Goal: Task Accomplishment & Management: Complete application form

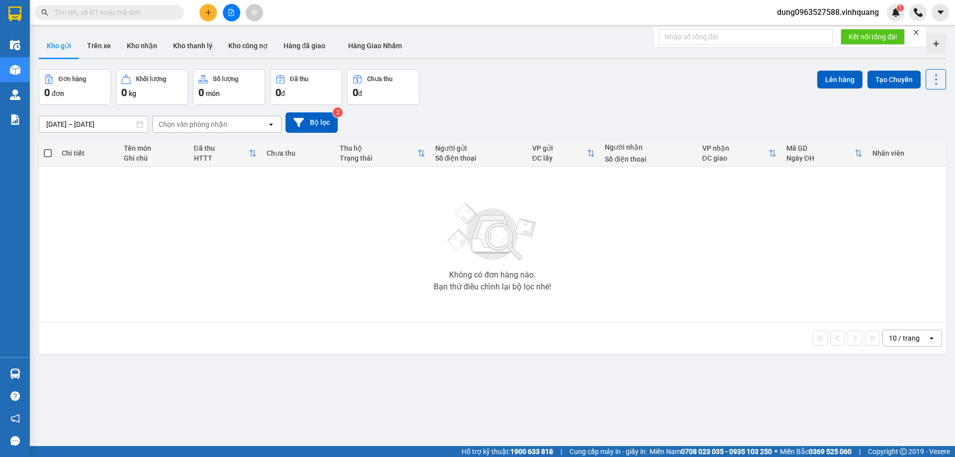
click at [135, 13] on input "text" at bounding box center [113, 12] width 117 height 11
paste input "0978139867"
type input "0978139867"
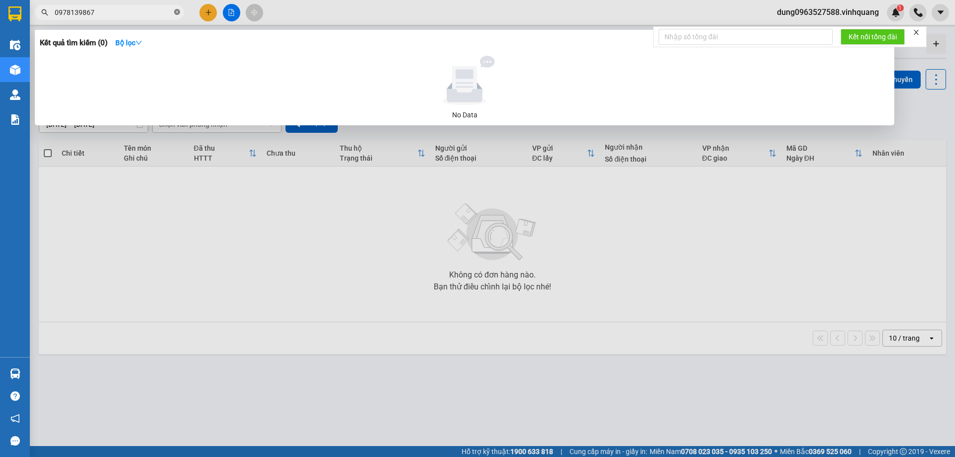
click at [178, 11] on icon "close-circle" at bounding box center [177, 12] width 6 height 6
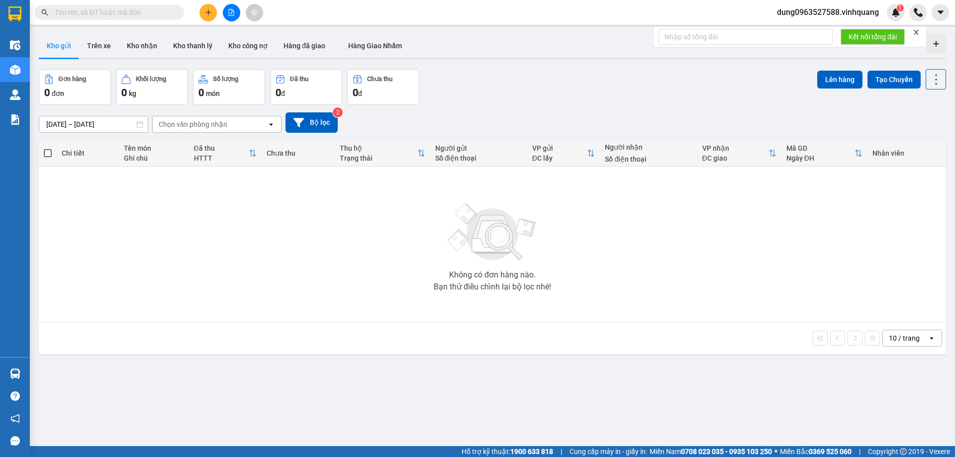
click at [77, 9] on input "text" at bounding box center [113, 12] width 117 height 11
click at [78, 12] on input "text" at bounding box center [113, 12] width 117 height 11
click at [77, 10] on input "text" at bounding box center [113, 12] width 117 height 11
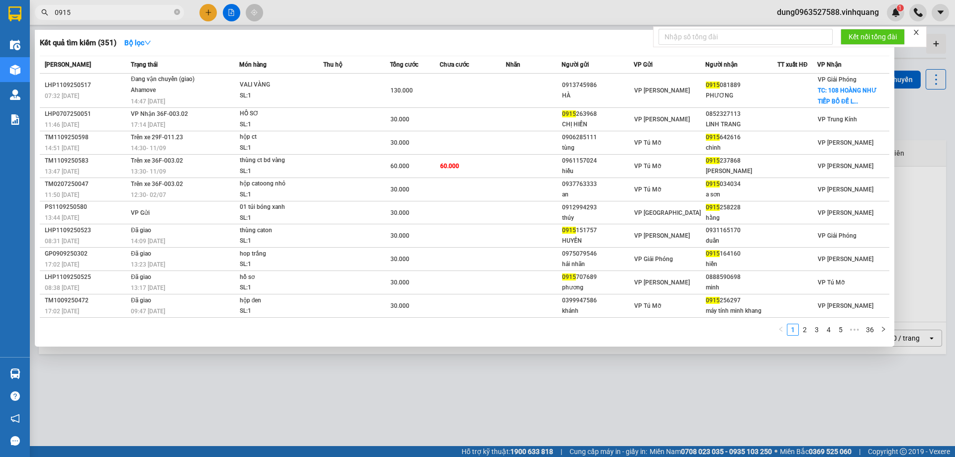
type input "0915"
click at [176, 9] on span at bounding box center [177, 12] width 6 height 9
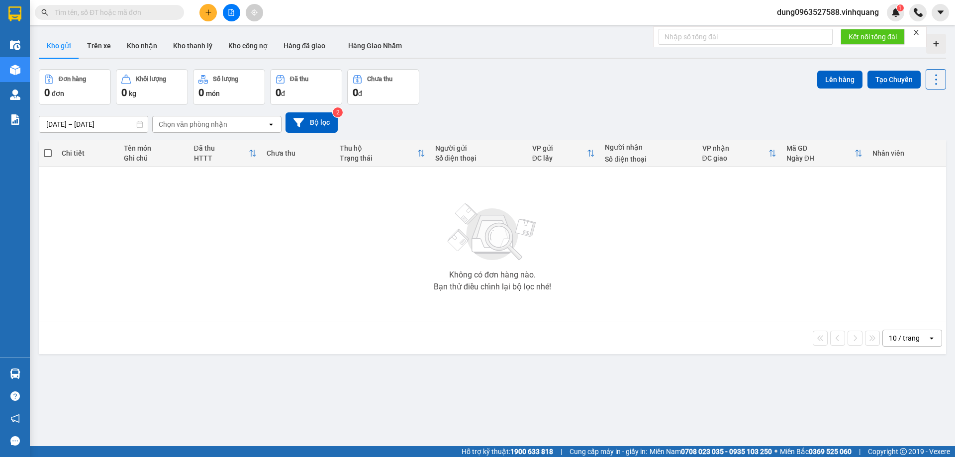
click at [136, 6] on span at bounding box center [109, 12] width 149 height 15
click at [104, 9] on input "text" at bounding box center [113, 12] width 117 height 11
paste input "0859190699"
type input "0859190699"
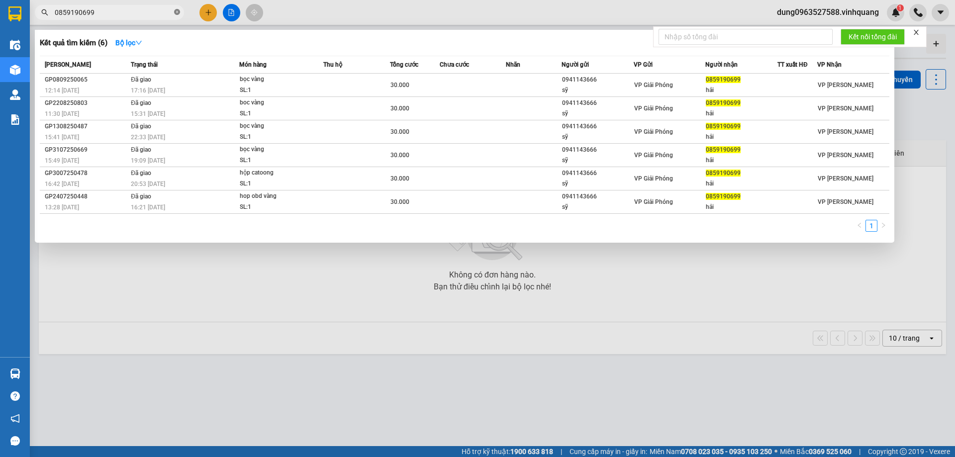
click at [175, 10] on icon "close-circle" at bounding box center [177, 12] width 6 height 6
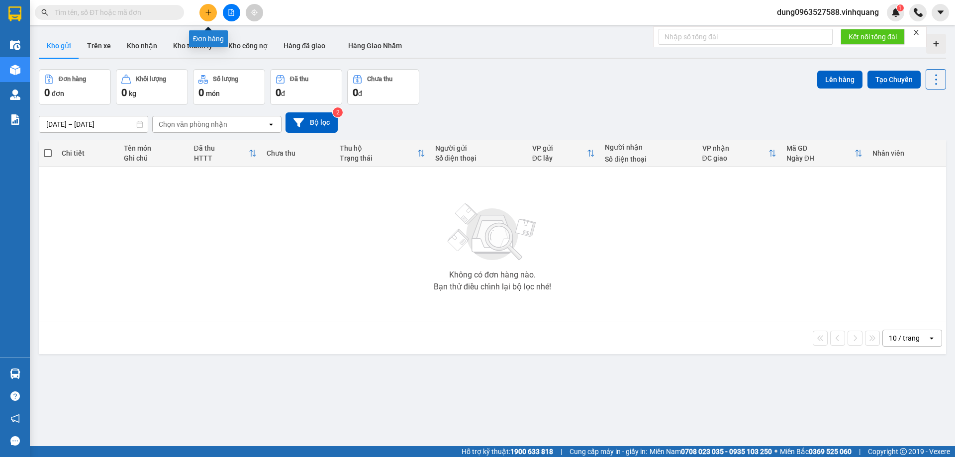
click at [212, 7] on button at bounding box center [207, 12] width 17 height 17
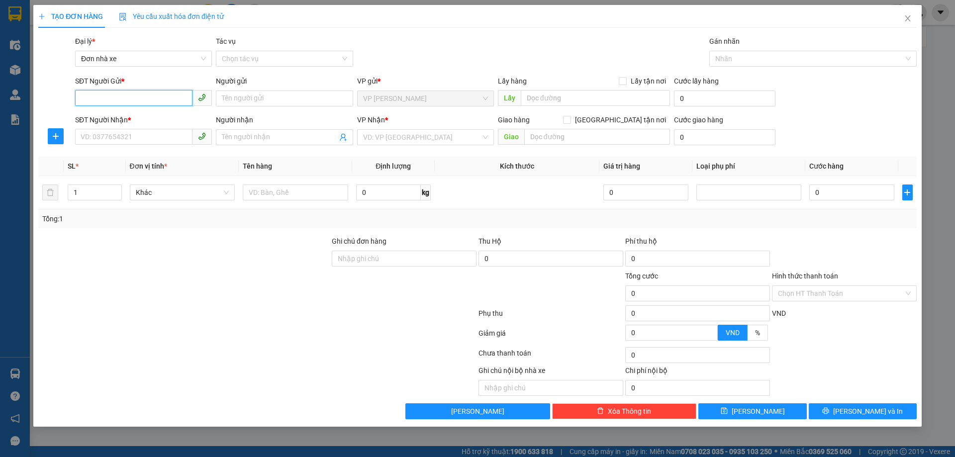
click at [146, 93] on input "SĐT Người Gửi *" at bounding box center [133, 98] width 117 height 16
click at [235, 137] on input "Người nhận" at bounding box center [279, 137] width 115 height 11
click at [401, 134] on input "search" at bounding box center [422, 137] width 118 height 15
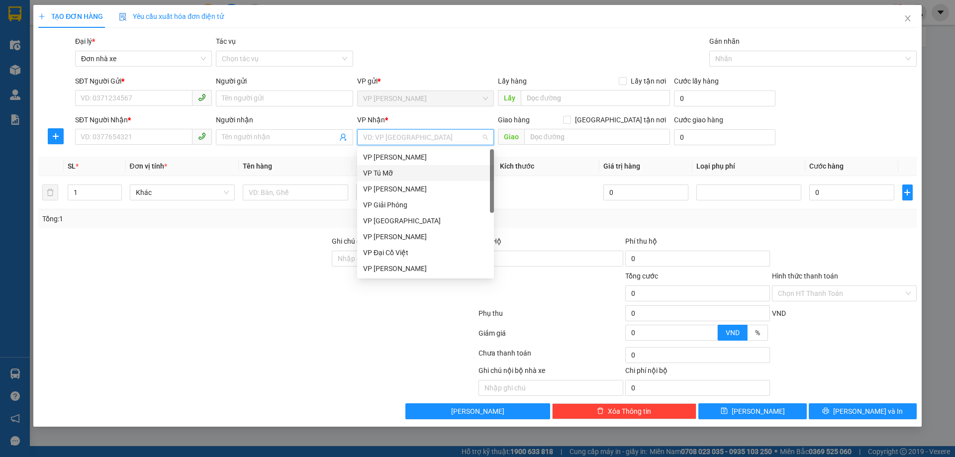
click at [378, 171] on div "VP Tú Mỡ" at bounding box center [425, 173] width 125 height 11
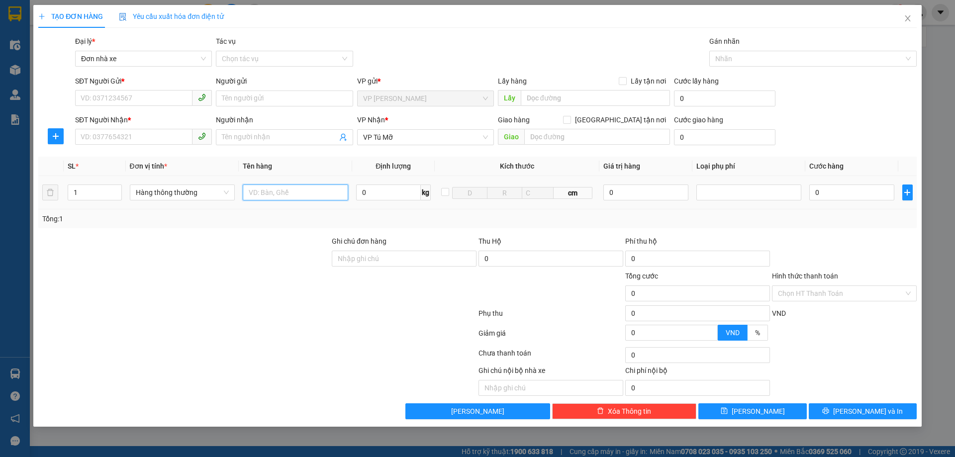
click at [269, 190] on input "text" at bounding box center [295, 192] width 105 height 16
click at [305, 193] on input "1 túi nem bọc niloong xanh" at bounding box center [295, 192] width 105 height 16
click at [301, 190] on input "1 túi nem bọc nilong xanh" at bounding box center [295, 192] width 105 height 16
type input "1 túi nem bọc ni long xanh"
click at [134, 97] on input "SĐT Người Gửi *" at bounding box center [133, 98] width 117 height 16
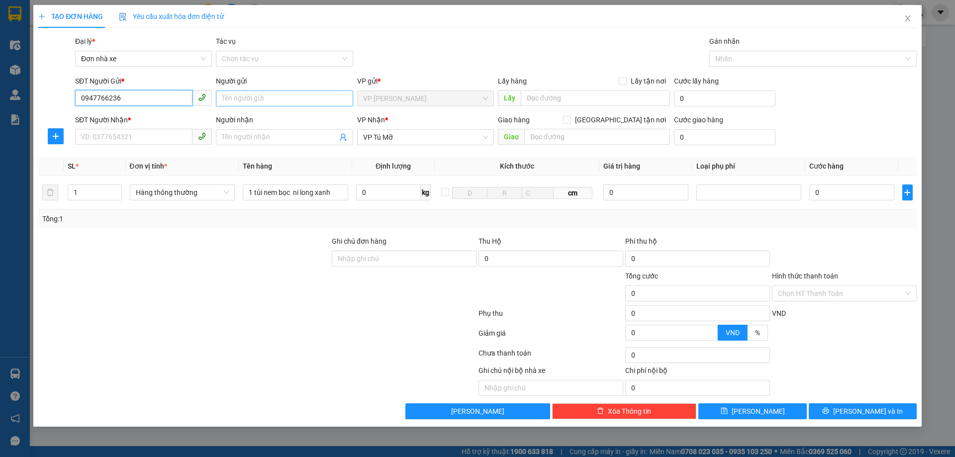
type input "0947766236"
click at [238, 97] on input "Người gửi" at bounding box center [284, 99] width 137 height 16
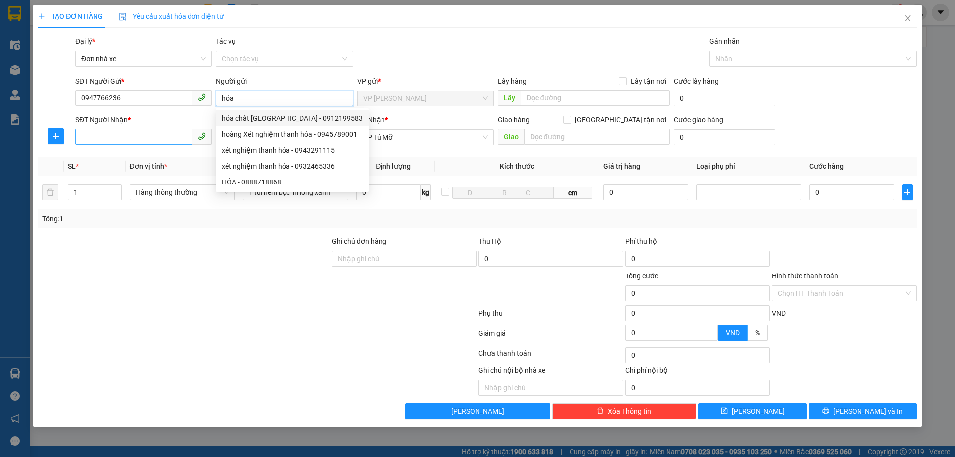
type input "hóa"
click at [102, 134] on input "SĐT Người Nhận *" at bounding box center [133, 137] width 117 height 16
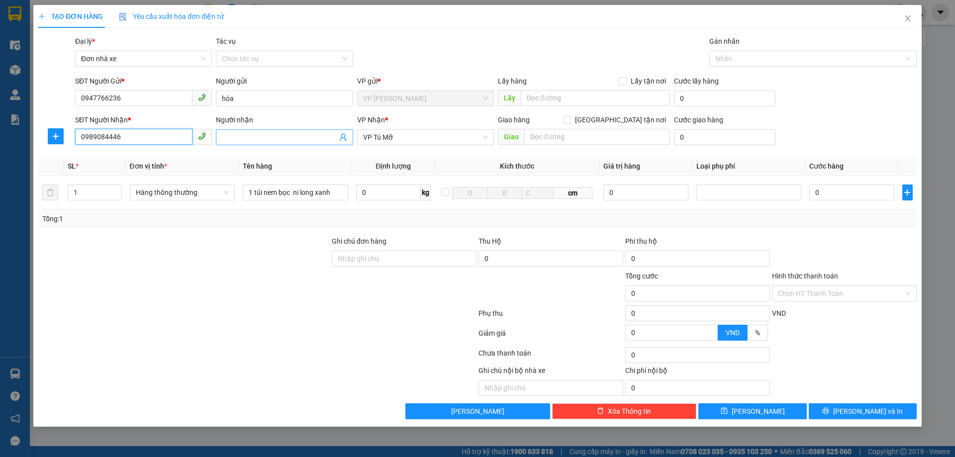
type input "0989084446"
click at [251, 135] on input "Người nhận" at bounding box center [279, 137] width 115 height 11
type input "chị bích"
click at [839, 190] on input "0" at bounding box center [851, 192] width 85 height 16
click at [382, 194] on input "0" at bounding box center [388, 192] width 65 height 16
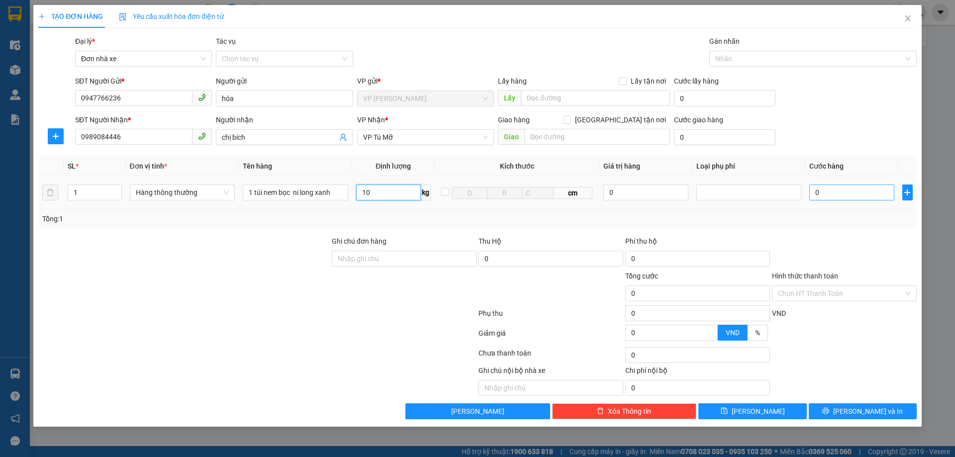
type input "10"
click at [835, 191] on input "0" at bounding box center [851, 192] width 85 height 16
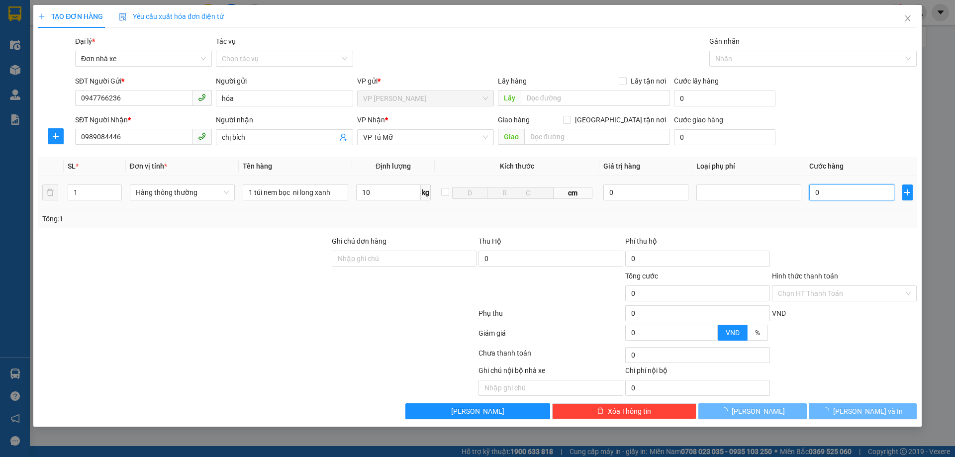
type input "40.000"
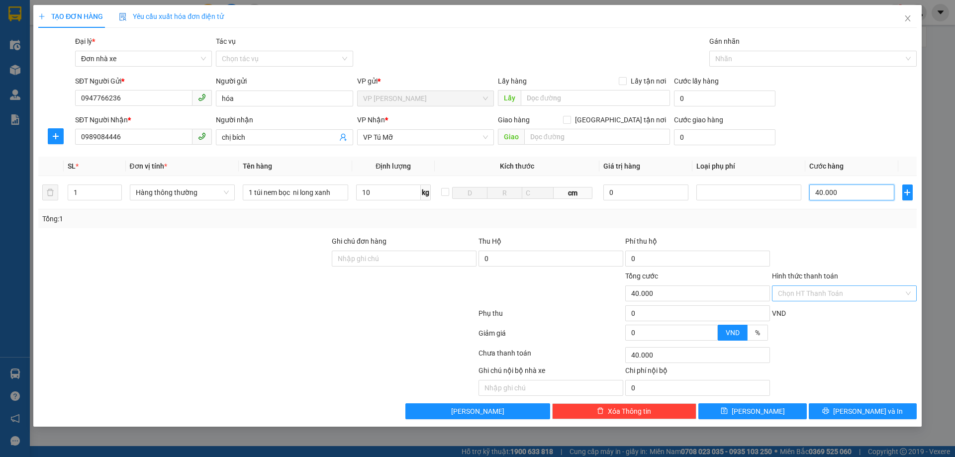
click at [908, 292] on div "Chọn HT Thanh Toán" at bounding box center [844, 293] width 145 height 16
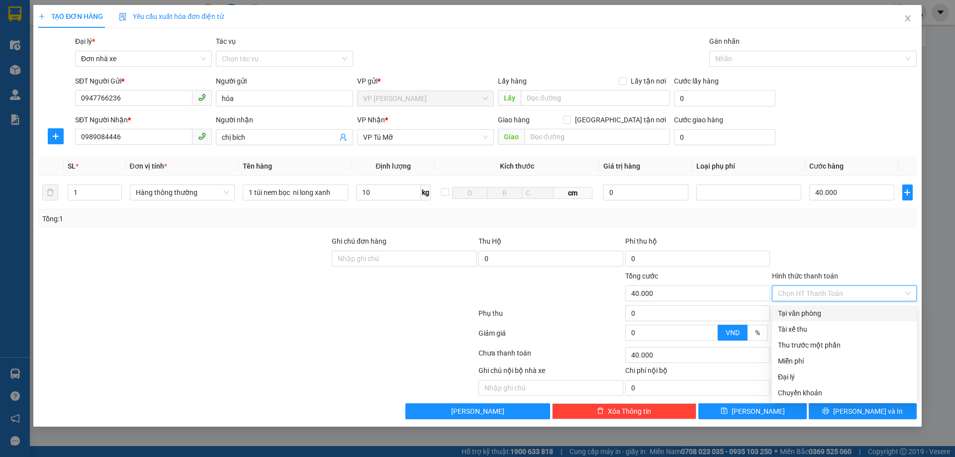
click at [834, 313] on div "Tại văn phòng" at bounding box center [844, 313] width 133 height 11
type input "0"
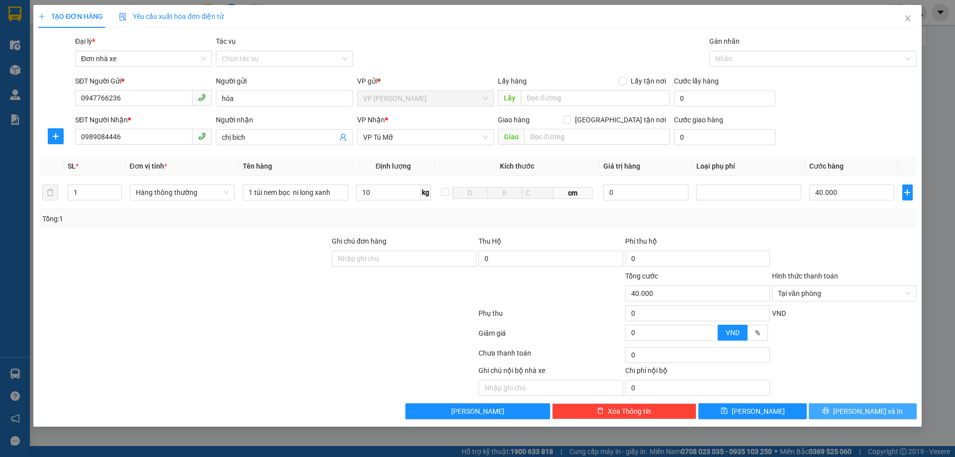
click at [876, 412] on span "[PERSON_NAME] và In" at bounding box center [868, 411] width 70 height 11
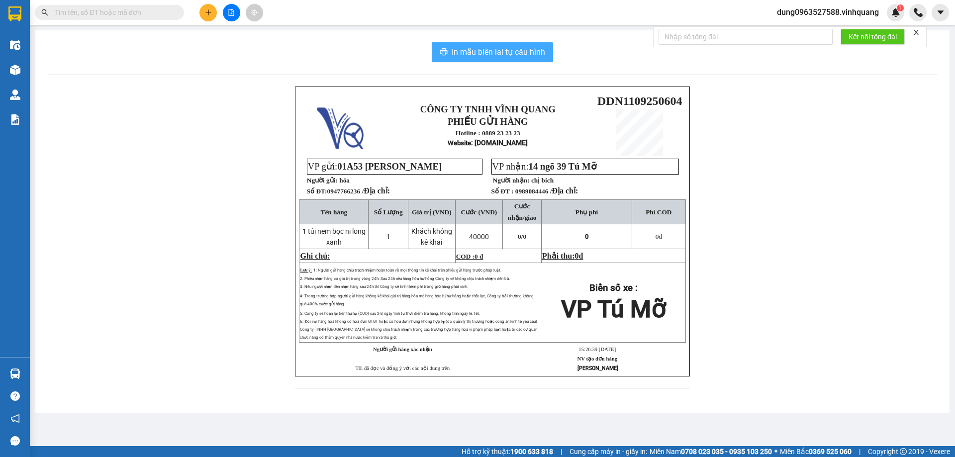
click at [488, 53] on span "In mẫu biên lai tự cấu hình" at bounding box center [498, 52] width 93 height 12
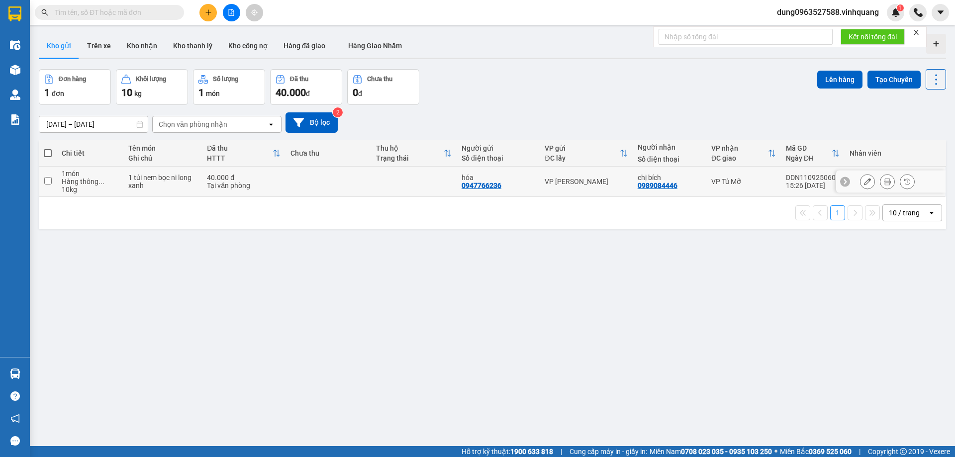
click at [45, 182] on input "checkbox" at bounding box center [47, 180] width 7 height 7
checkbox input "true"
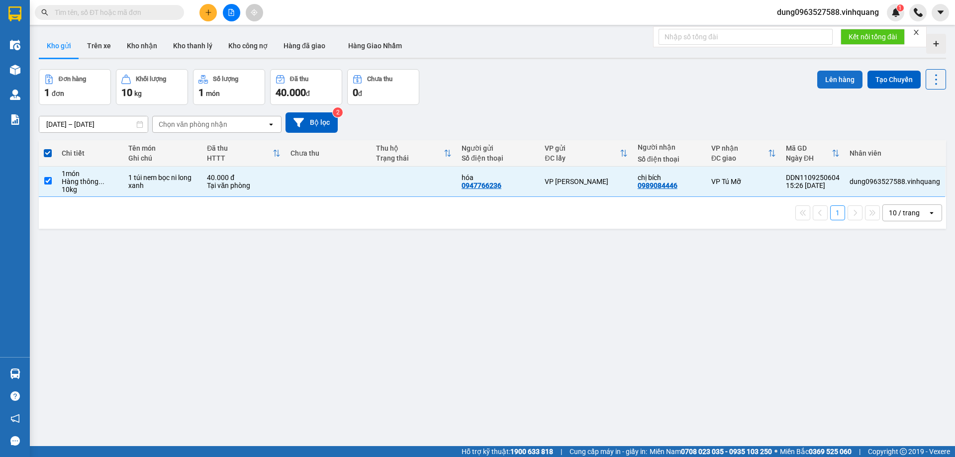
click at [838, 80] on button "Lên hàng" at bounding box center [839, 80] width 45 height 18
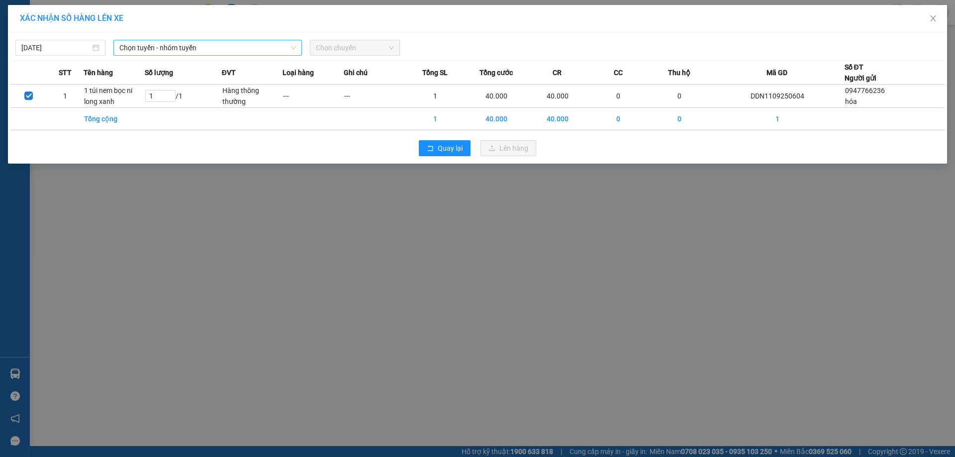
click at [293, 47] on icon "down" at bounding box center [293, 48] width 6 height 6
click at [289, 48] on span "Chọn tuyến - nhóm tuyến" at bounding box center [207, 47] width 177 height 15
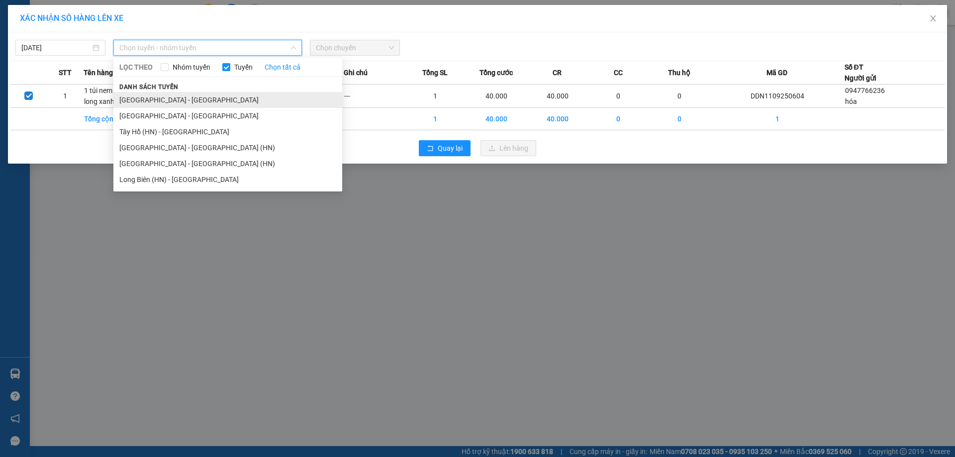
click at [178, 99] on li "[GEOGRAPHIC_DATA] - [GEOGRAPHIC_DATA]" at bounding box center [227, 100] width 229 height 16
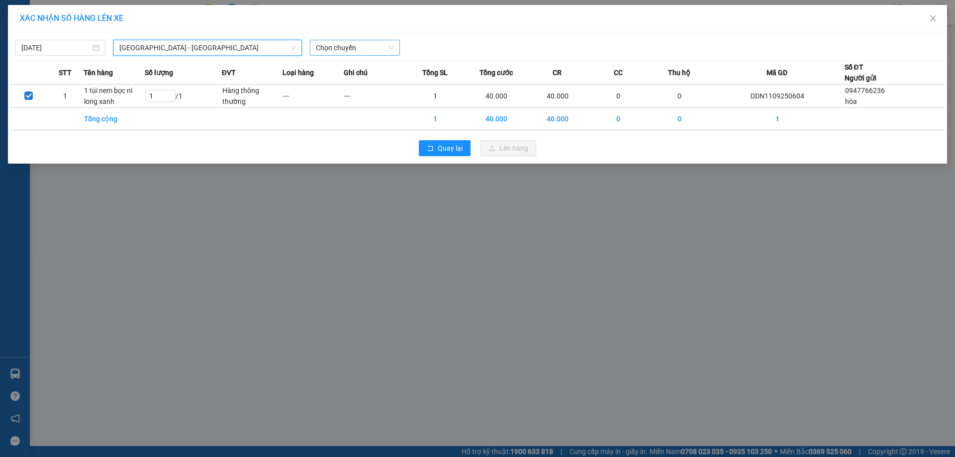
click at [390, 46] on span "Chọn chuyến" at bounding box center [355, 47] width 78 height 15
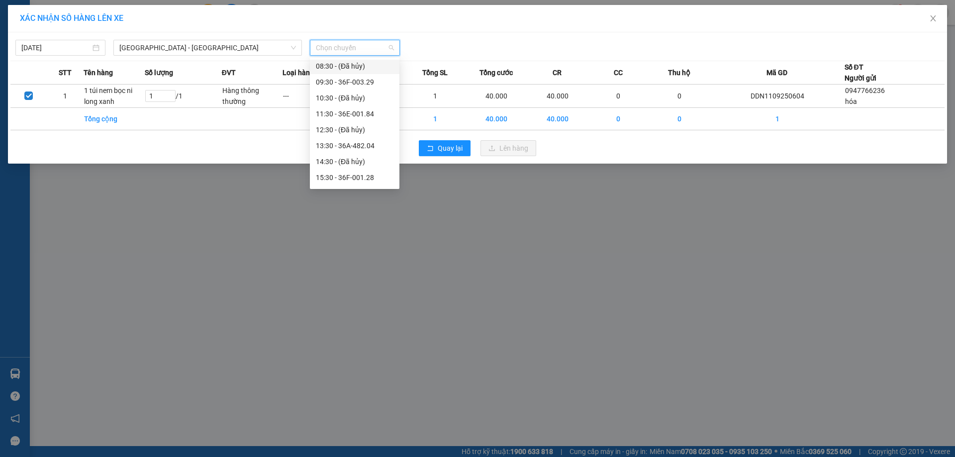
scroll to position [99, 0]
click at [327, 176] on div "15:30 - 36F-001.28" at bounding box center [355, 175] width 78 height 11
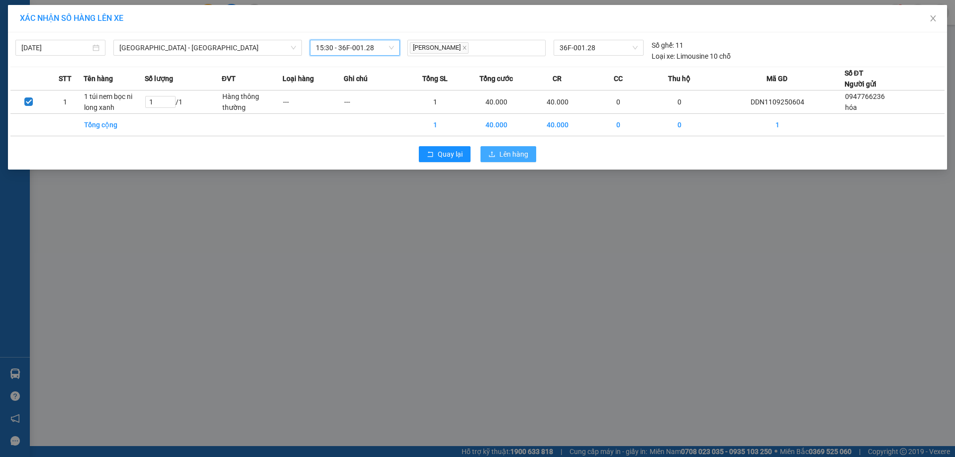
click at [508, 157] on span "Lên hàng" at bounding box center [513, 154] width 29 height 11
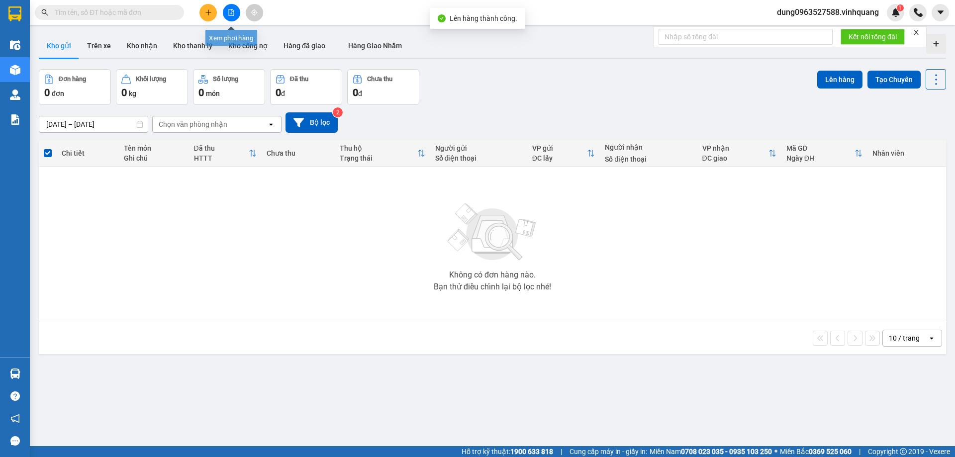
click at [230, 10] on icon "file-add" at bounding box center [231, 12] width 7 height 7
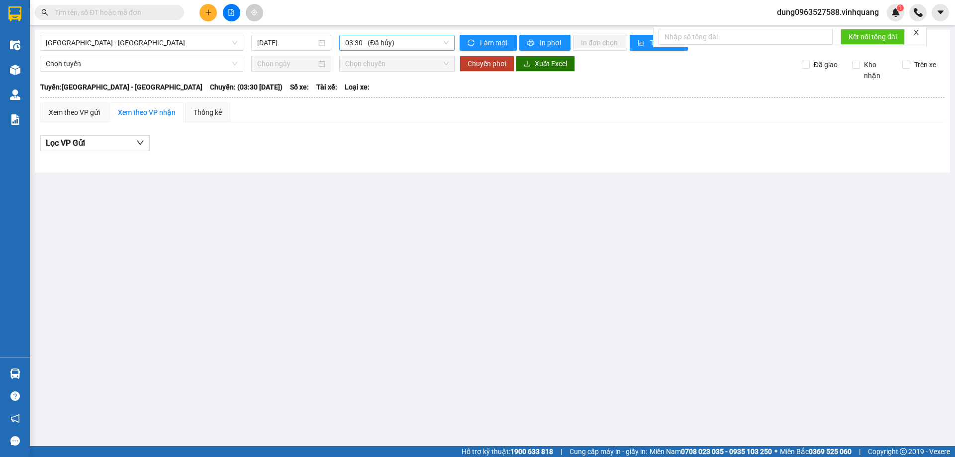
click at [447, 40] on span "03:30 - (Đã hủy)" at bounding box center [396, 42] width 103 height 15
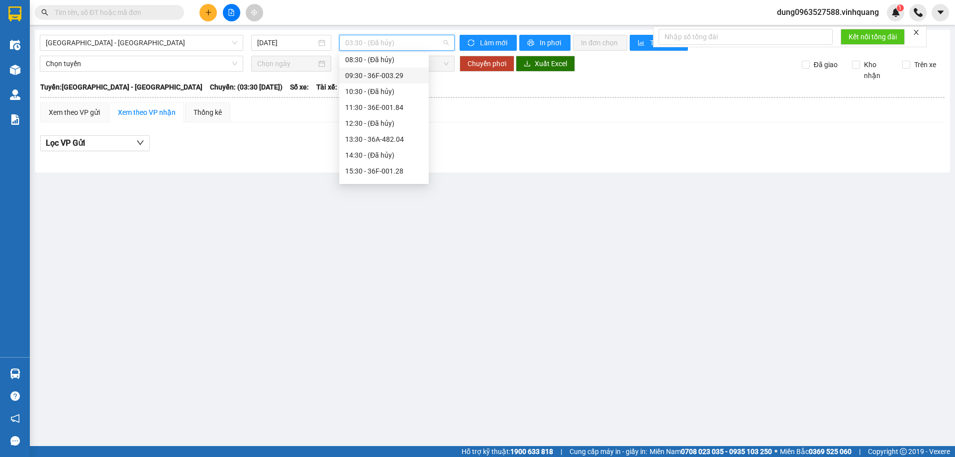
scroll to position [99, 0]
click at [355, 168] on div "15:30 - 36F-001.28" at bounding box center [384, 170] width 78 height 11
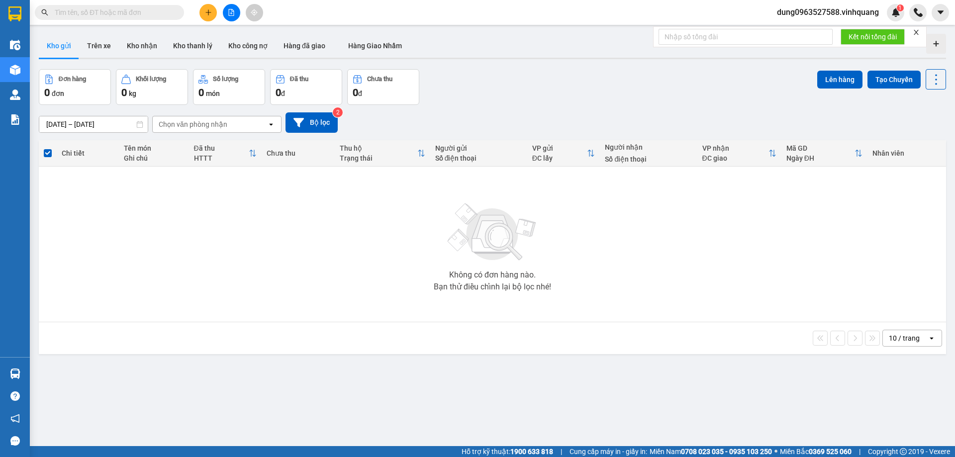
click at [99, 59] on div at bounding box center [492, 58] width 907 height 1
click at [99, 58] on div at bounding box center [492, 58] width 907 height 1
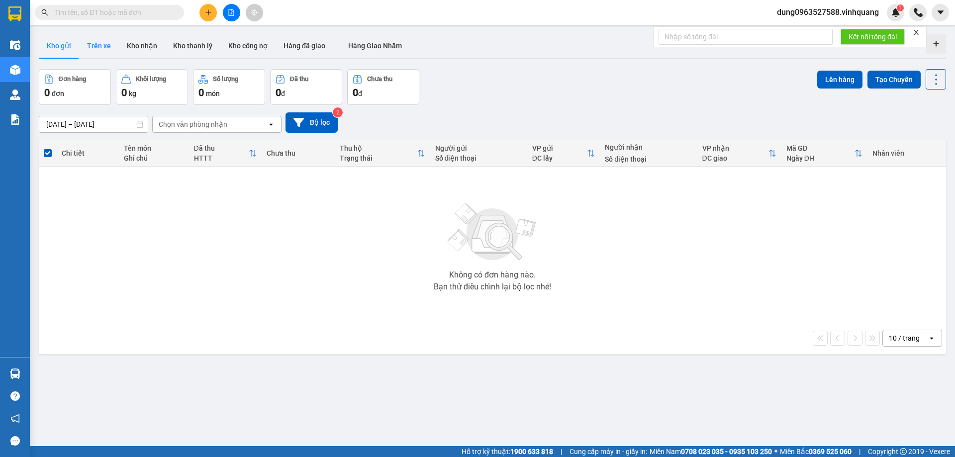
click at [93, 57] on button "Trên xe" at bounding box center [99, 46] width 40 height 24
